Goal: Transaction & Acquisition: Purchase product/service

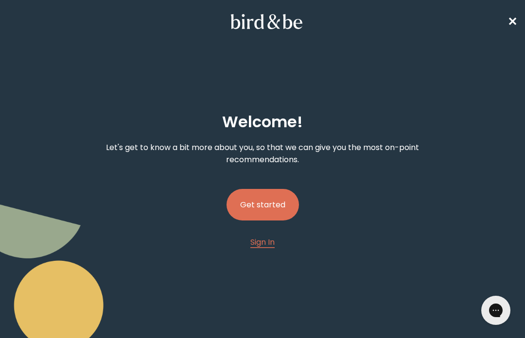
click at [277, 210] on button "Get started" at bounding box center [263, 205] width 72 height 32
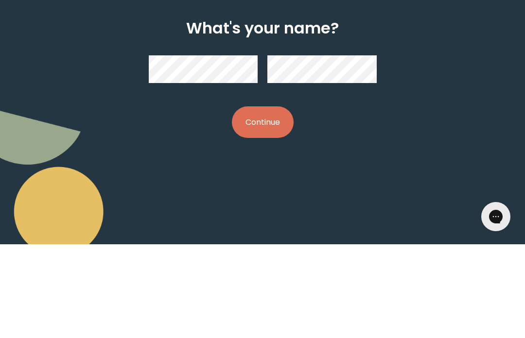
click at [275, 200] on button "Continue" at bounding box center [263, 216] width 62 height 32
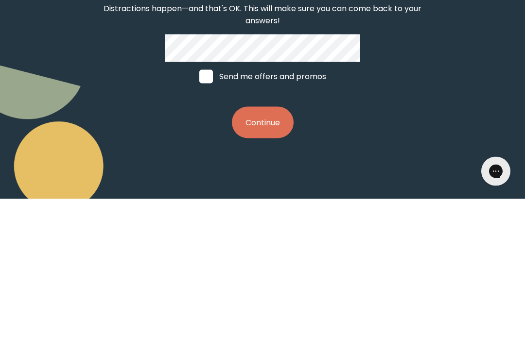
click at [269, 246] on button "Continue" at bounding box center [263, 262] width 62 height 32
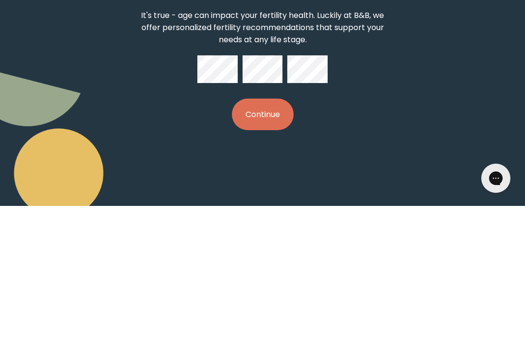
click at [273, 231] on button "Continue" at bounding box center [263, 247] width 62 height 32
click at [277, 231] on button "Continue" at bounding box center [263, 247] width 62 height 32
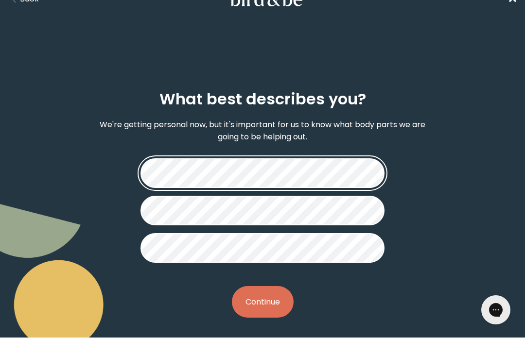
scroll to position [22, 0]
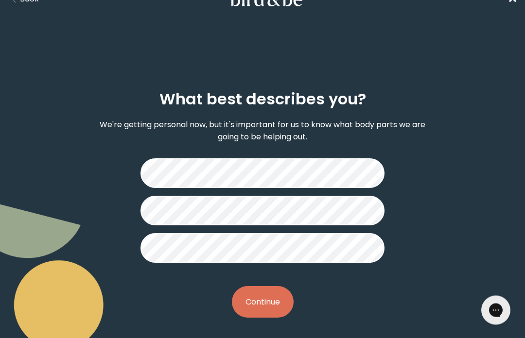
click at [264, 314] on button "Continue" at bounding box center [263, 303] width 62 height 32
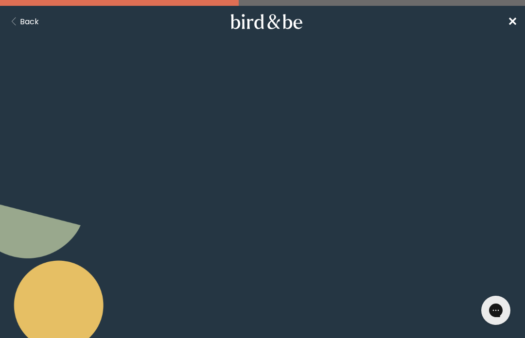
scroll to position [15, 0]
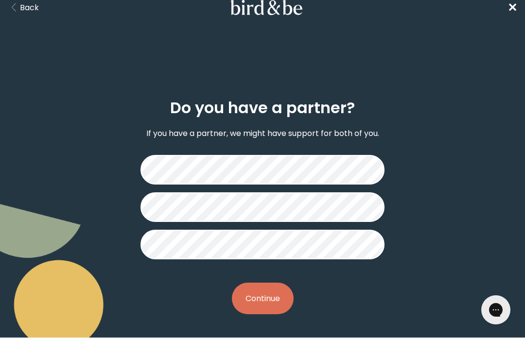
click at [263, 304] on button "Continue" at bounding box center [263, 299] width 62 height 32
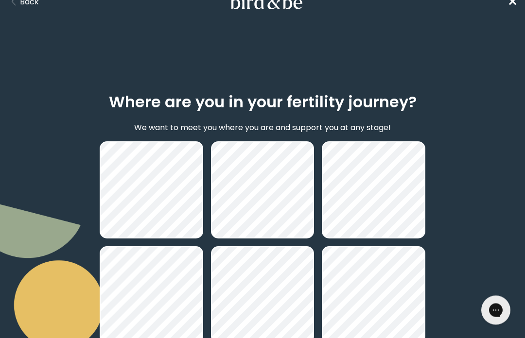
scroll to position [20, 0]
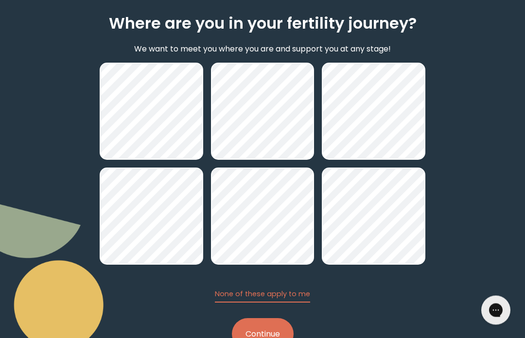
click at [256, 338] on button "Continue" at bounding box center [263, 335] width 62 height 32
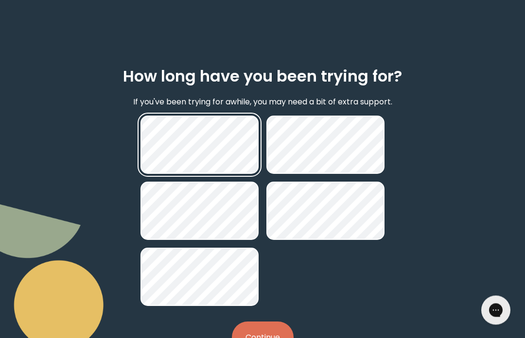
scroll to position [46, 0]
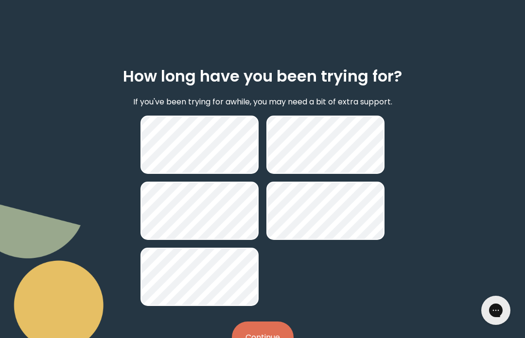
click at [255, 338] on button "Continue" at bounding box center [263, 338] width 62 height 32
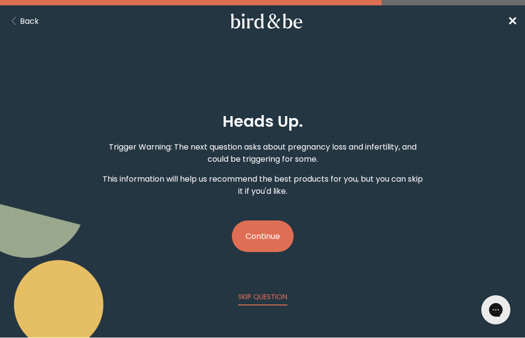
click at [260, 245] on button "Continue" at bounding box center [263, 237] width 62 height 32
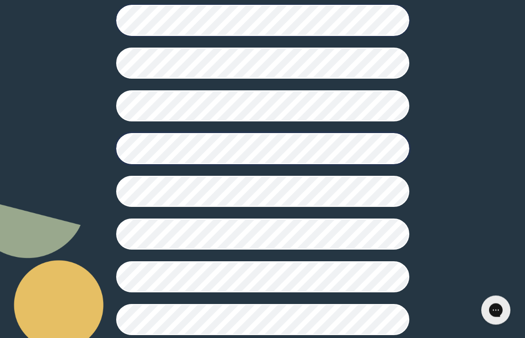
scroll to position [283, 0]
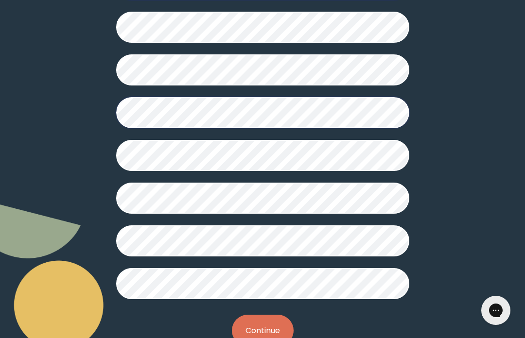
click at [265, 336] on button "Continue" at bounding box center [263, 331] width 62 height 32
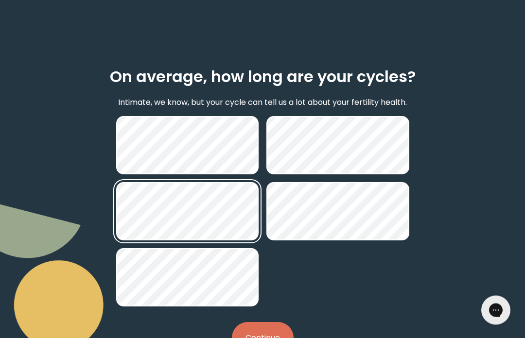
scroll to position [52, 0]
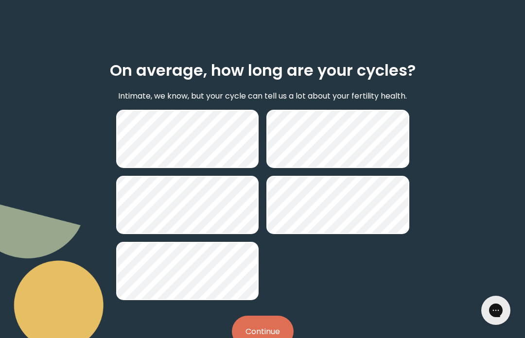
click at [259, 335] on button "Continue" at bounding box center [263, 332] width 62 height 32
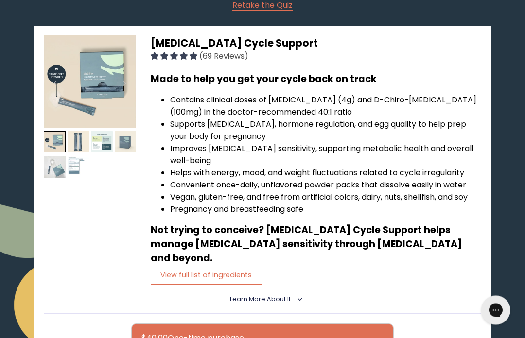
scroll to position [150, 0]
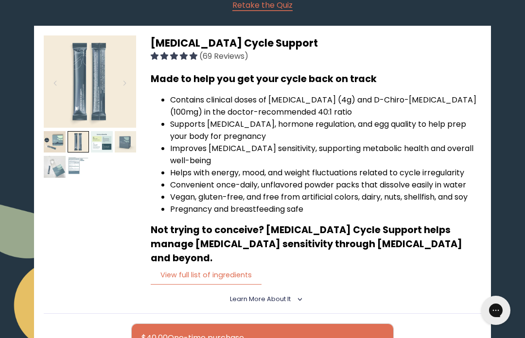
click at [77, 144] on img at bounding box center [79, 142] width 22 height 22
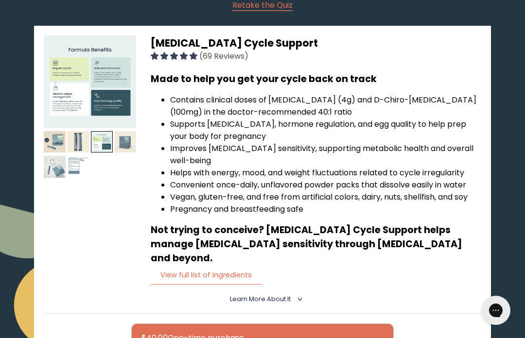
click at [102, 148] on img at bounding box center [102, 142] width 22 height 22
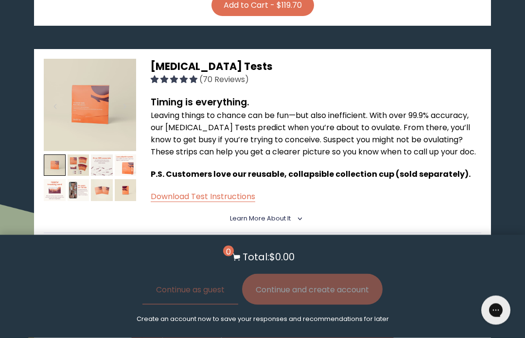
scroll to position [1036, 0]
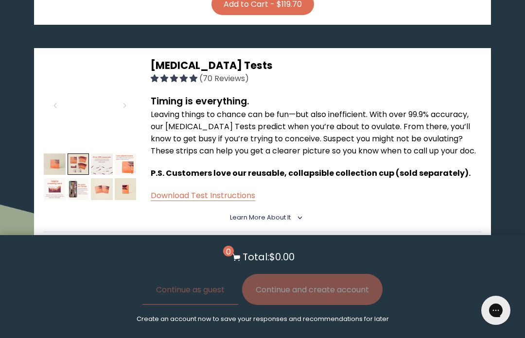
click at [78, 154] on img at bounding box center [79, 165] width 22 height 22
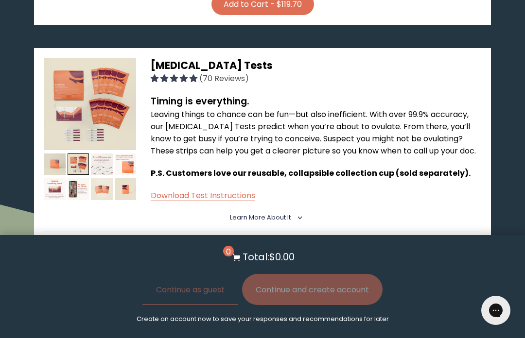
click at [96, 154] on img at bounding box center [102, 165] width 22 height 22
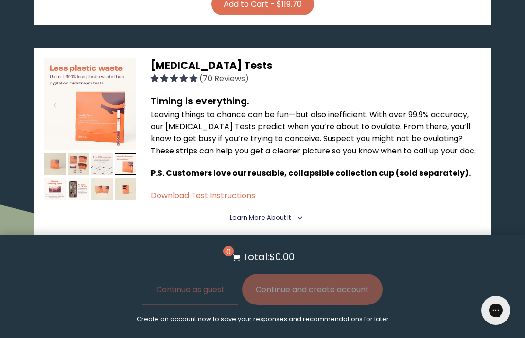
click at [123, 154] on img at bounding box center [126, 165] width 22 height 22
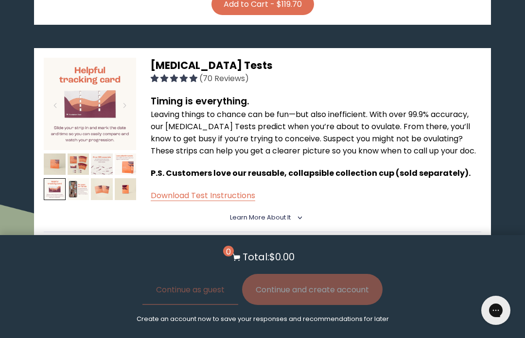
click at [50, 178] on img at bounding box center [55, 189] width 22 height 22
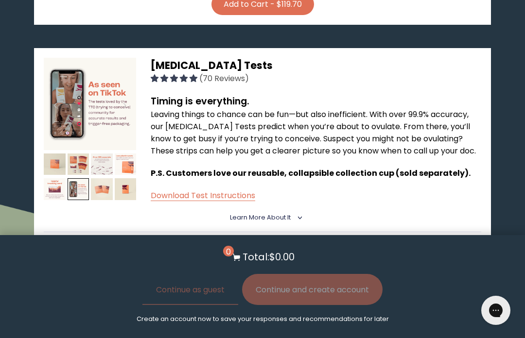
click at [69, 178] on img at bounding box center [79, 189] width 22 height 22
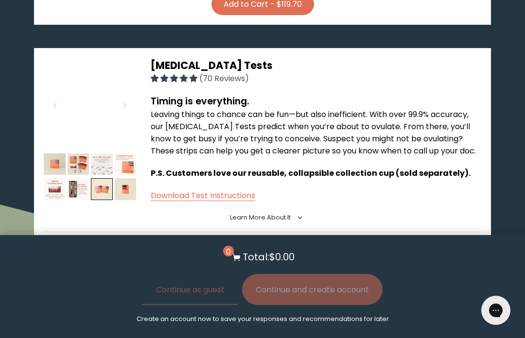
click at [93, 178] on img at bounding box center [102, 189] width 22 height 22
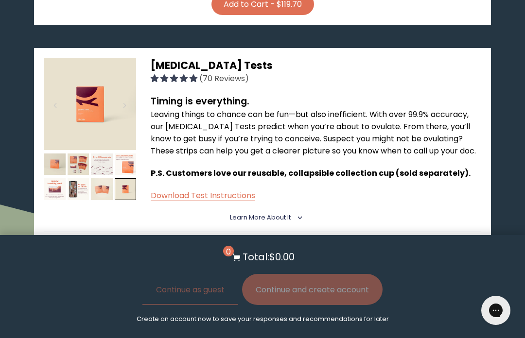
click at [122, 178] on img at bounding box center [126, 189] width 22 height 22
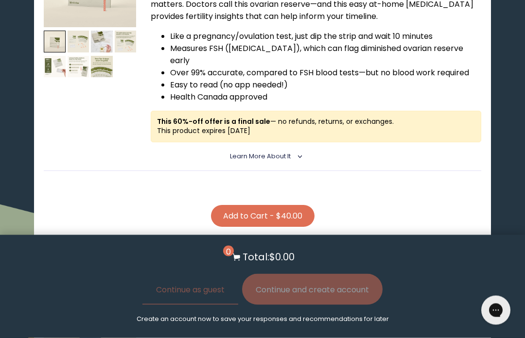
scroll to position [1972, 0]
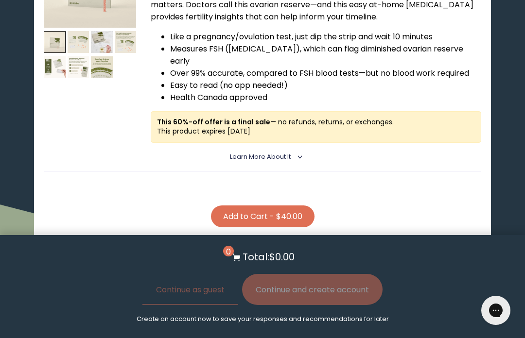
click at [313, 143] on details "Learn More About it < What makes it special [MEDICAL_DATA] (FSH) has the import…" at bounding box center [262, 157] width 437 height 29
click at [302, 155] on icon "<" at bounding box center [298, 157] width 9 height 5
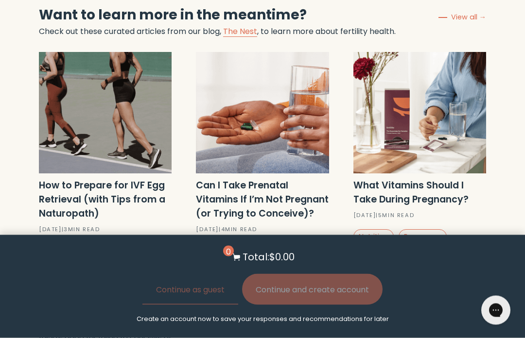
scroll to position [3767, 0]
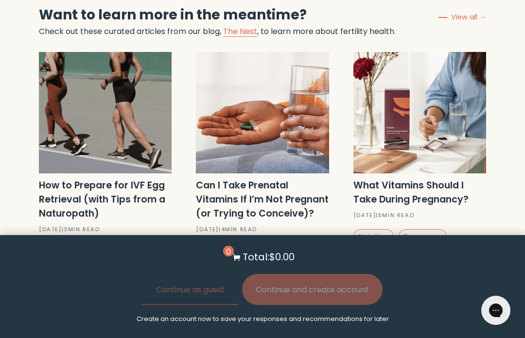
click at [225, 179] on strong "Can I Take Prenatal Vitamins If I’m Not Pregnant (or Trying to Conceive)?" at bounding box center [262, 199] width 133 height 41
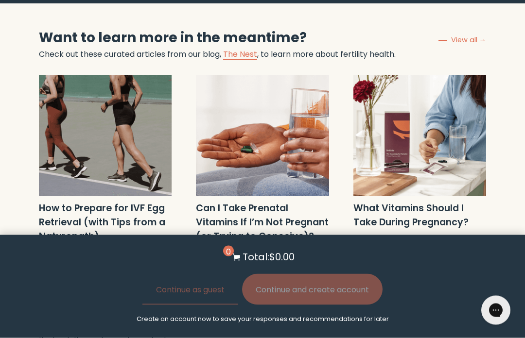
scroll to position [3741, 0]
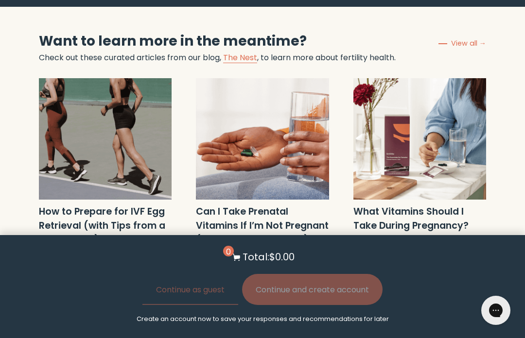
click at [243, 205] on strong "Can I Take Prenatal Vitamins If I’m Not Pregnant (or Trying to Conceive)?" at bounding box center [262, 225] width 133 height 41
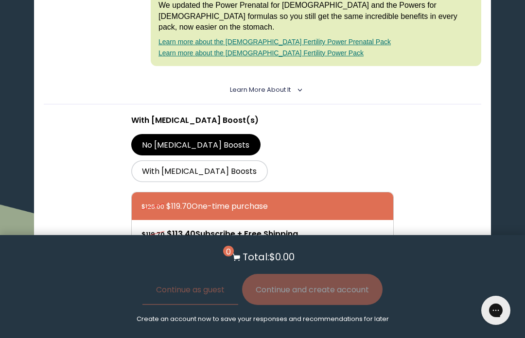
scroll to position [762, 0]
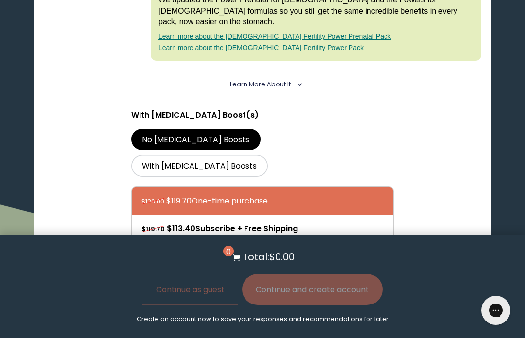
click at [244, 267] on button "Add to Cart - $119.70" at bounding box center [262, 278] width 103 height 22
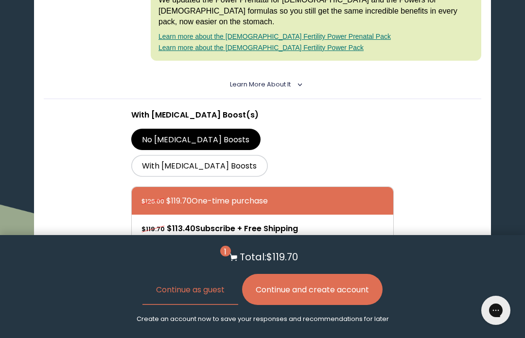
click at [262, 155] on label "With [MEDICAL_DATA] Boosts" at bounding box center [199, 165] width 137 height 21
click at [0, 0] on input "With [MEDICAL_DATA] Boosts" at bounding box center [0, 0] width 0 height 0
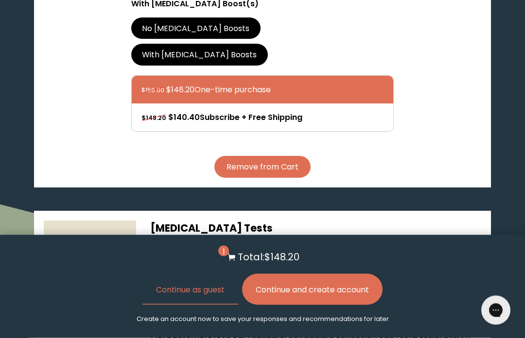
scroll to position [873, 0]
